Goal: Information Seeking & Learning: Understand process/instructions

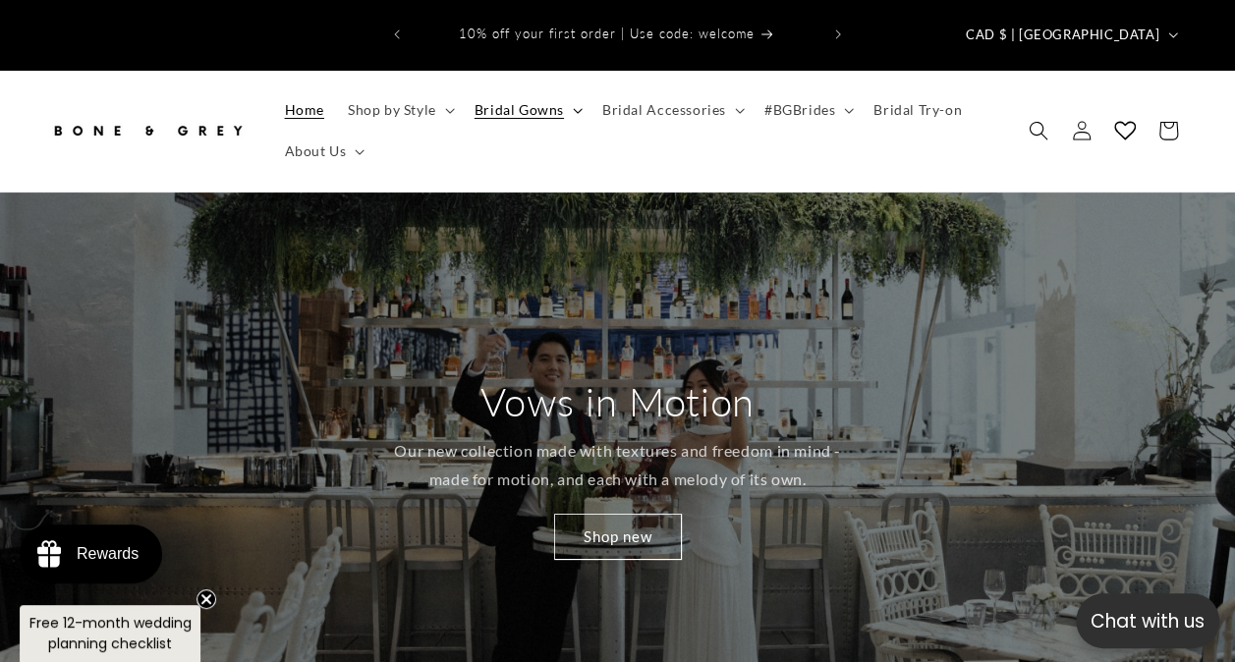
click at [542, 101] on span "Bridal Gowns" at bounding box center [518, 110] width 89 height 18
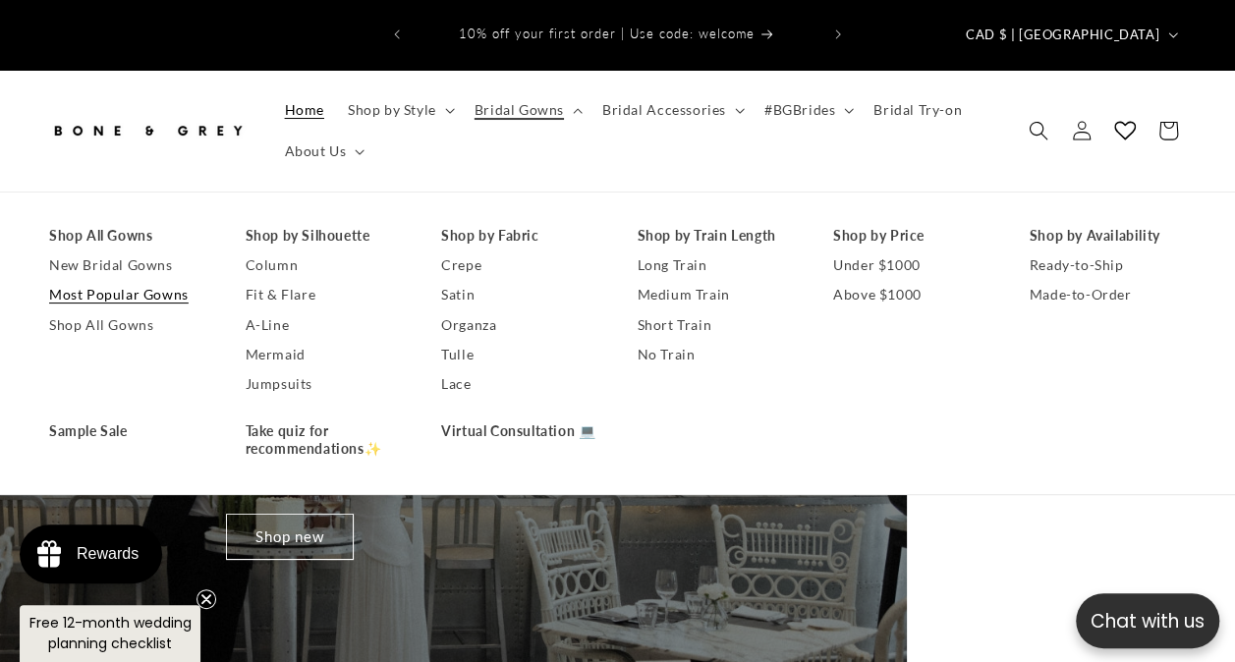
click at [157, 280] on link "Most Popular Gowns" at bounding box center [127, 294] width 157 height 29
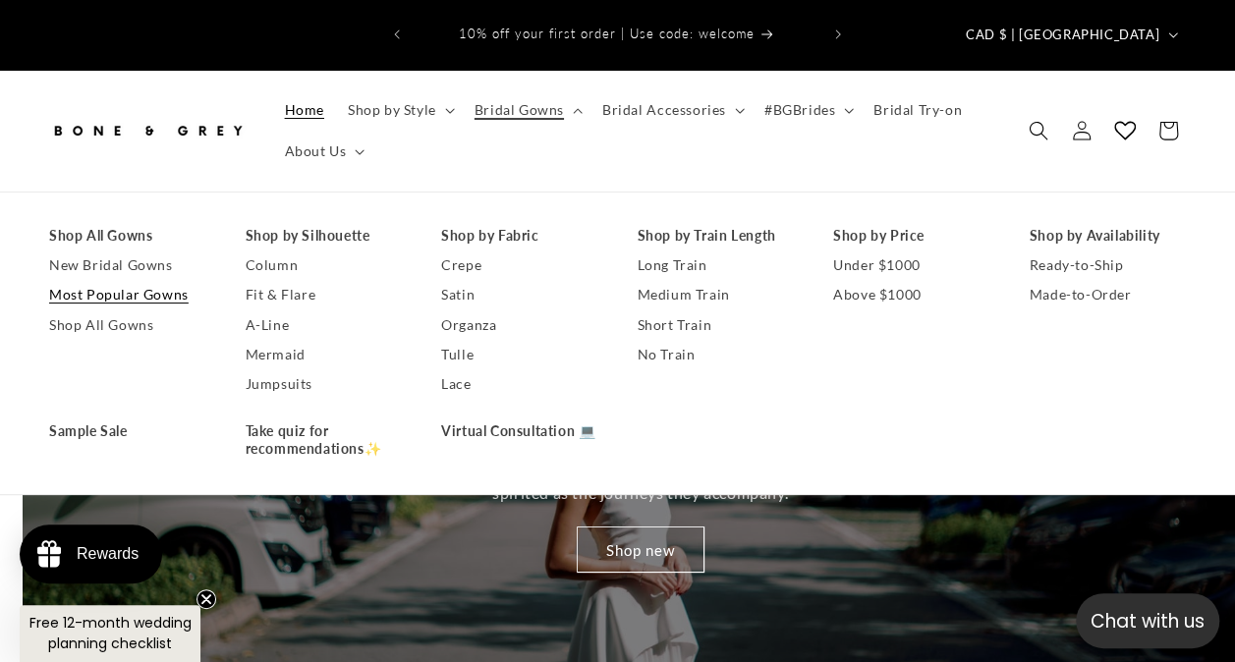
scroll to position [0, 1234]
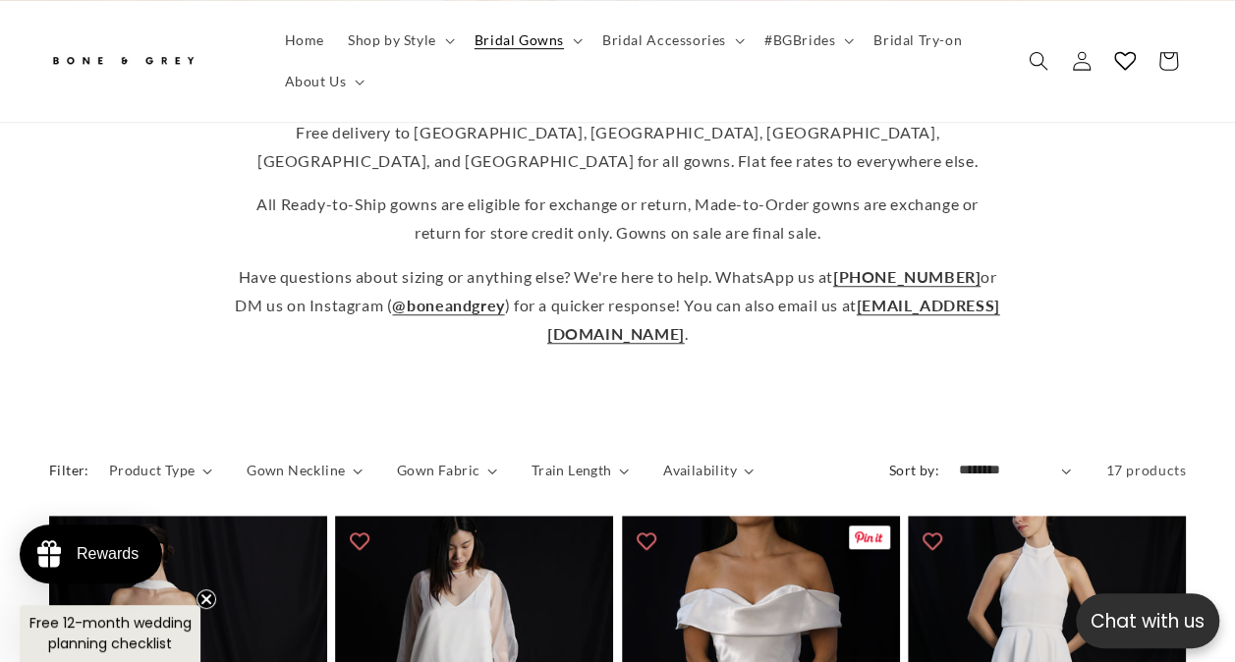
scroll to position [927, 0]
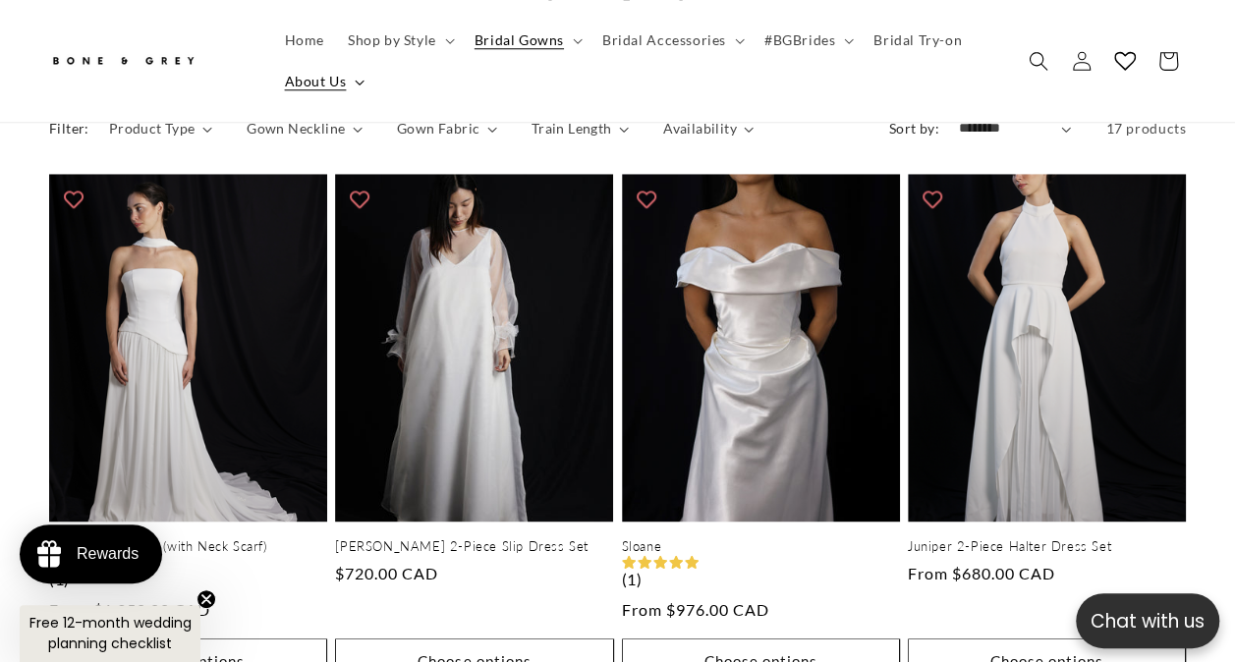
click at [332, 83] on span "About Us" at bounding box center [316, 82] width 62 height 18
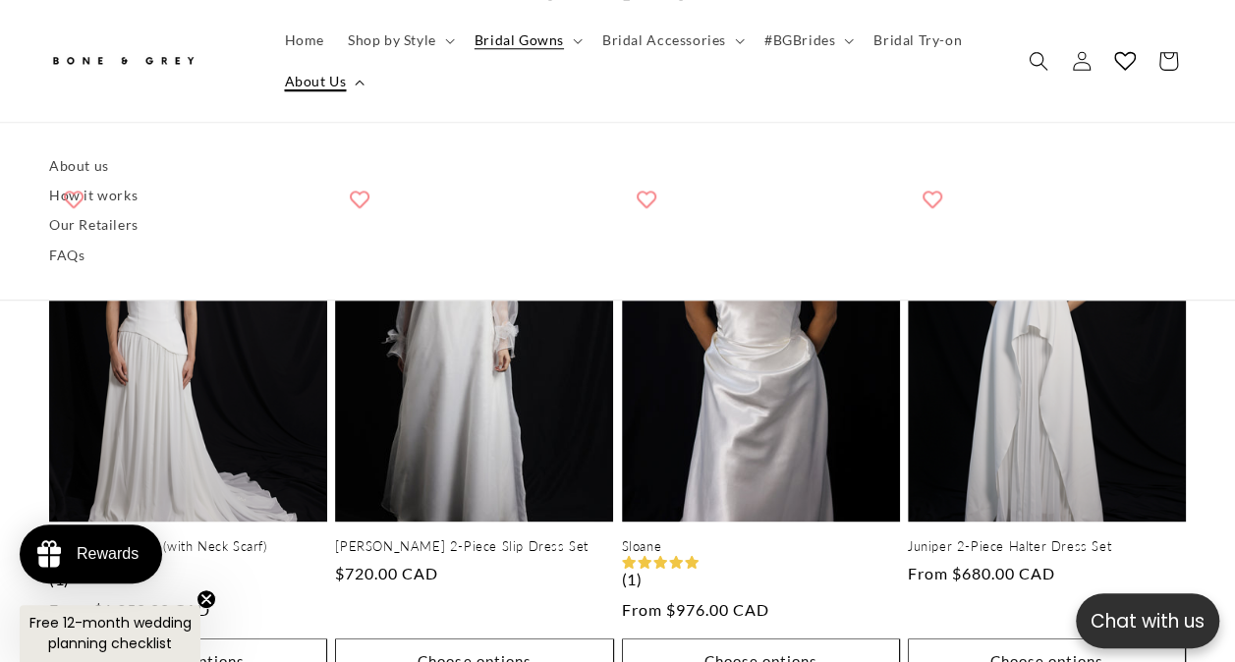
scroll to position [0, 405]
click at [110, 202] on link "How it works" at bounding box center [617, 196] width 1136 height 29
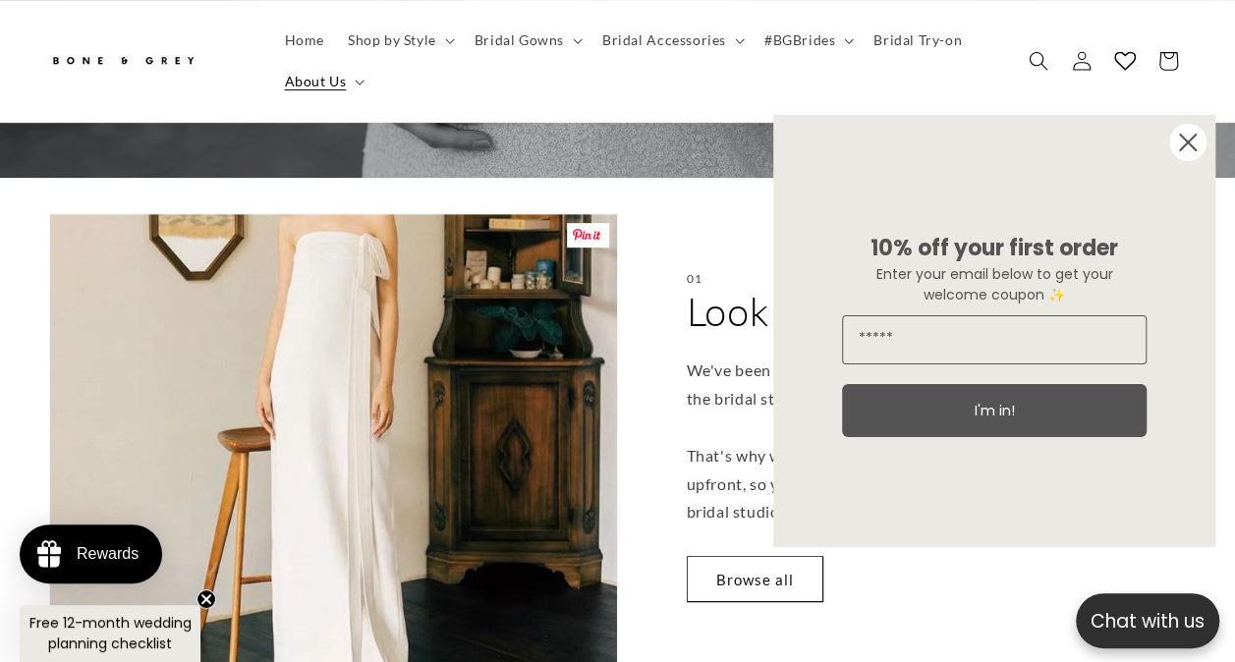
scroll to position [426, 0]
click at [1187, 138] on circle "Close dialog" at bounding box center [1187, 142] width 37 height 37
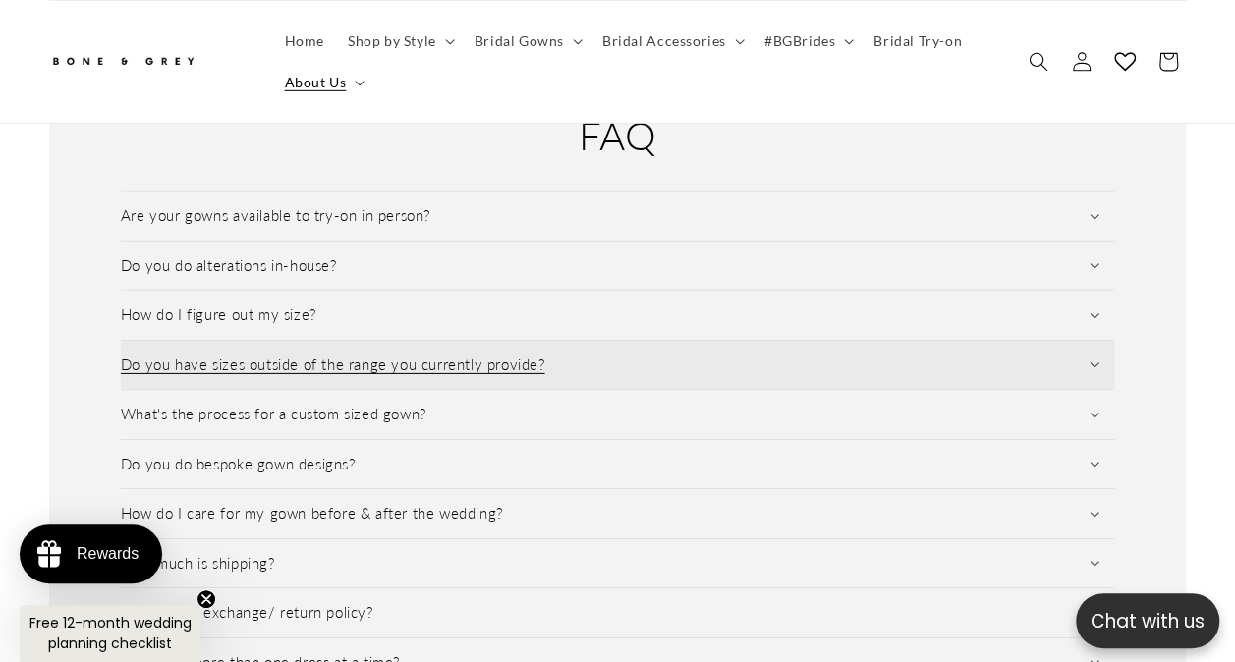
scroll to position [2924, 0]
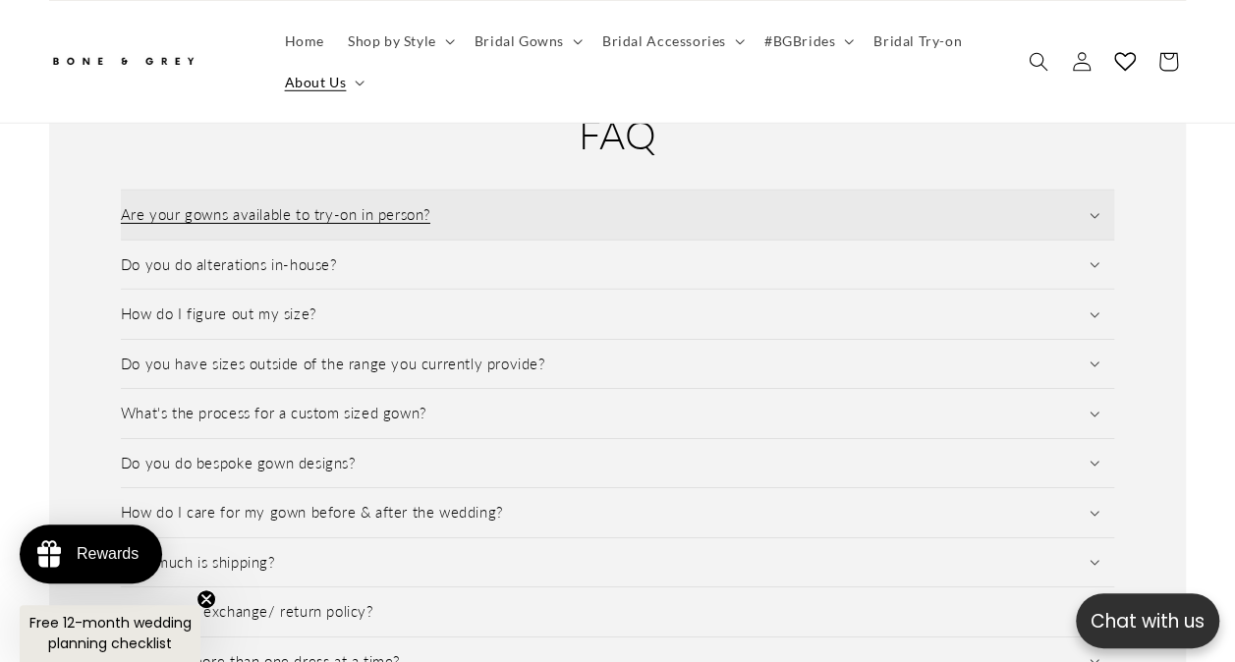
click at [373, 191] on summary "Are your gowns available to try-on in person?" at bounding box center [617, 215] width 993 height 49
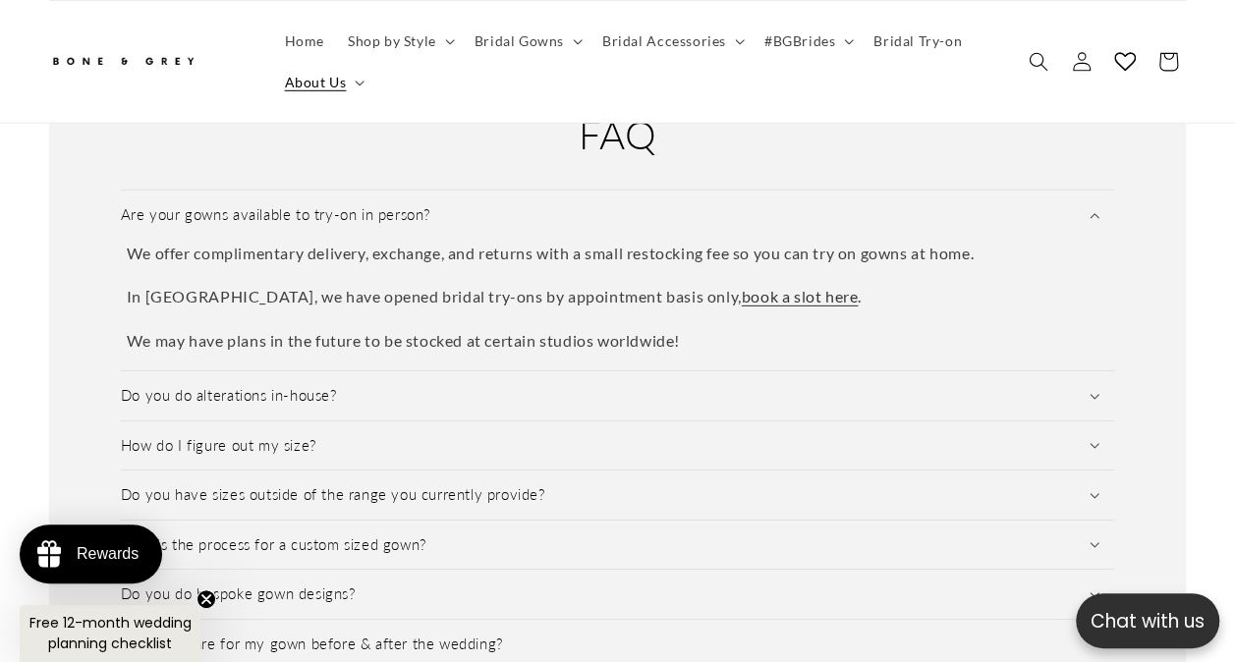
scroll to position [0, 405]
click at [536, 53] on summary "Bridal Gowns" at bounding box center [527, 40] width 128 height 41
